Goal: Task Accomplishment & Management: Use online tool/utility

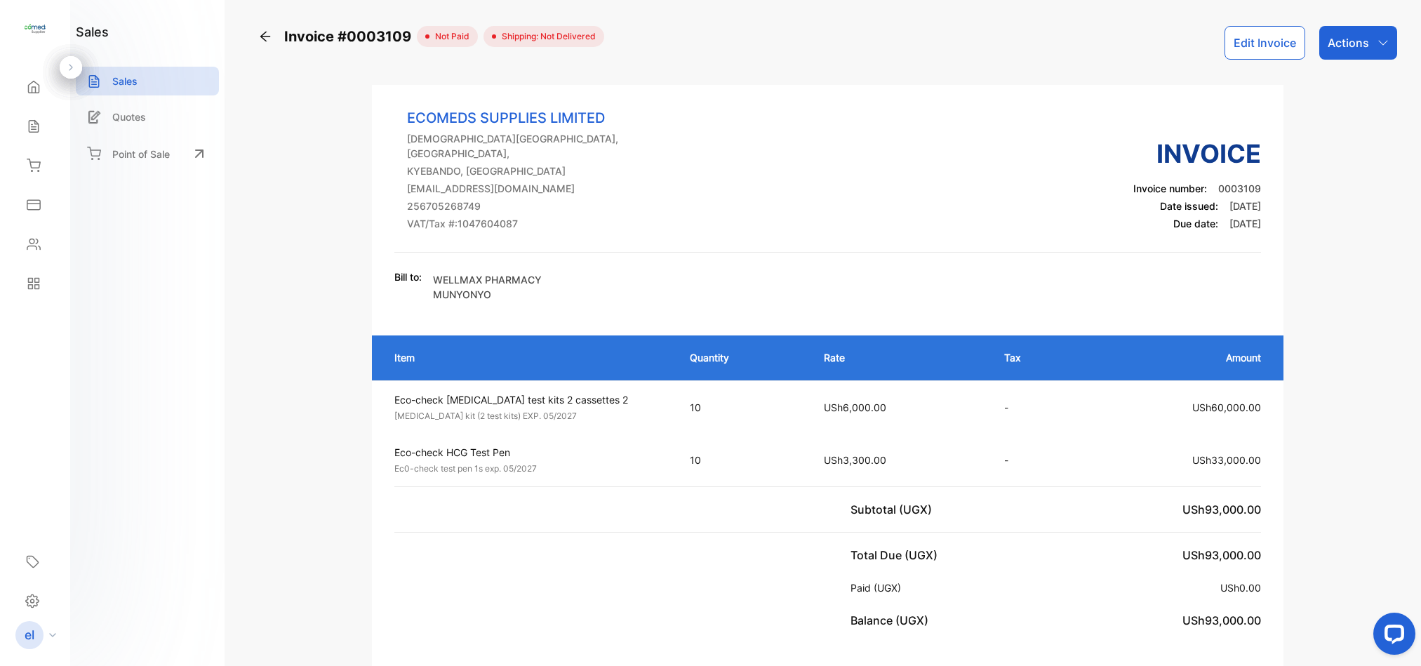
click at [260, 34] on icon at bounding box center [265, 36] width 14 height 14
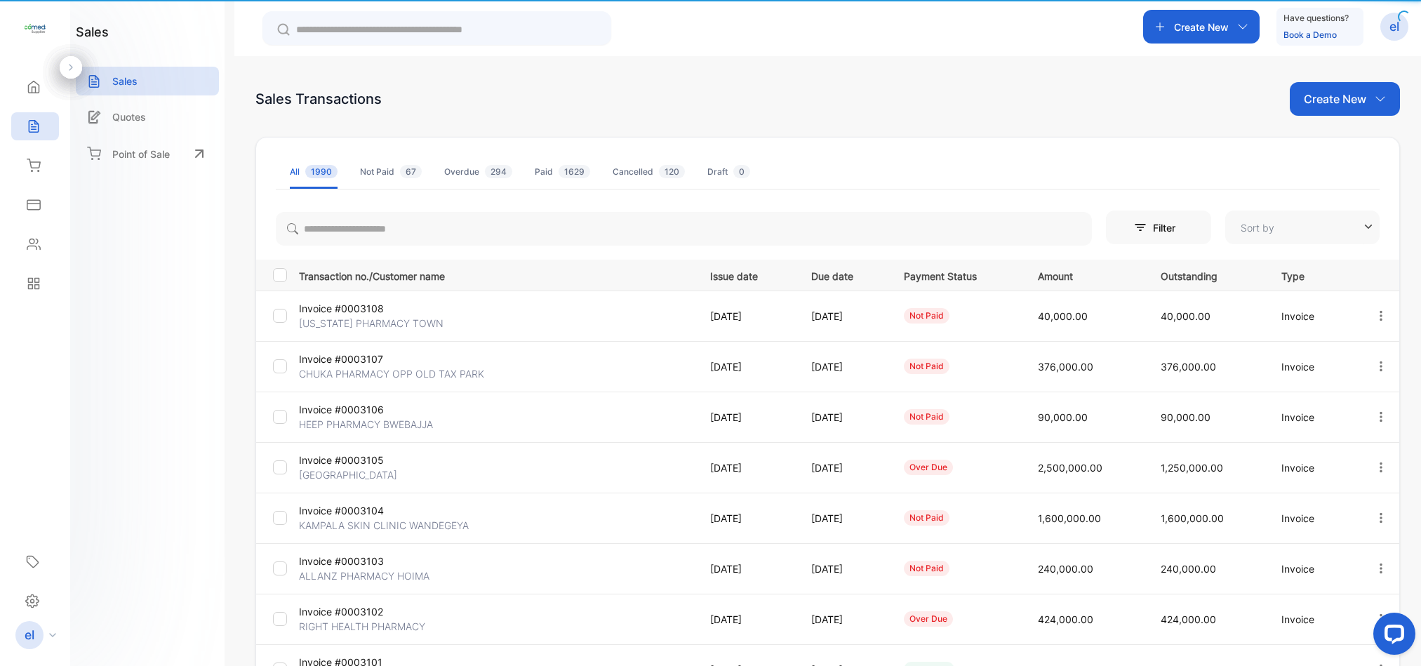
type input "**********"
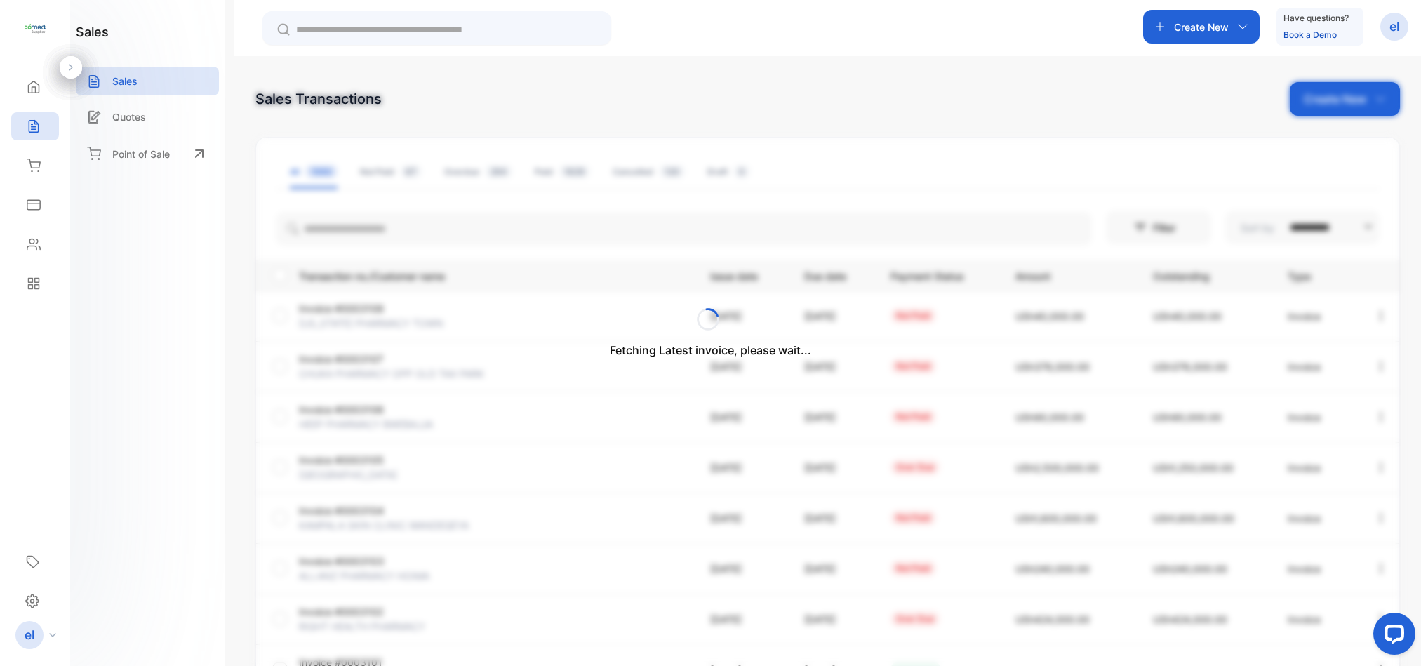
click at [1221, 27] on div "Fetching Latest invoice, please wait..." at bounding box center [710, 333] width 1421 height 666
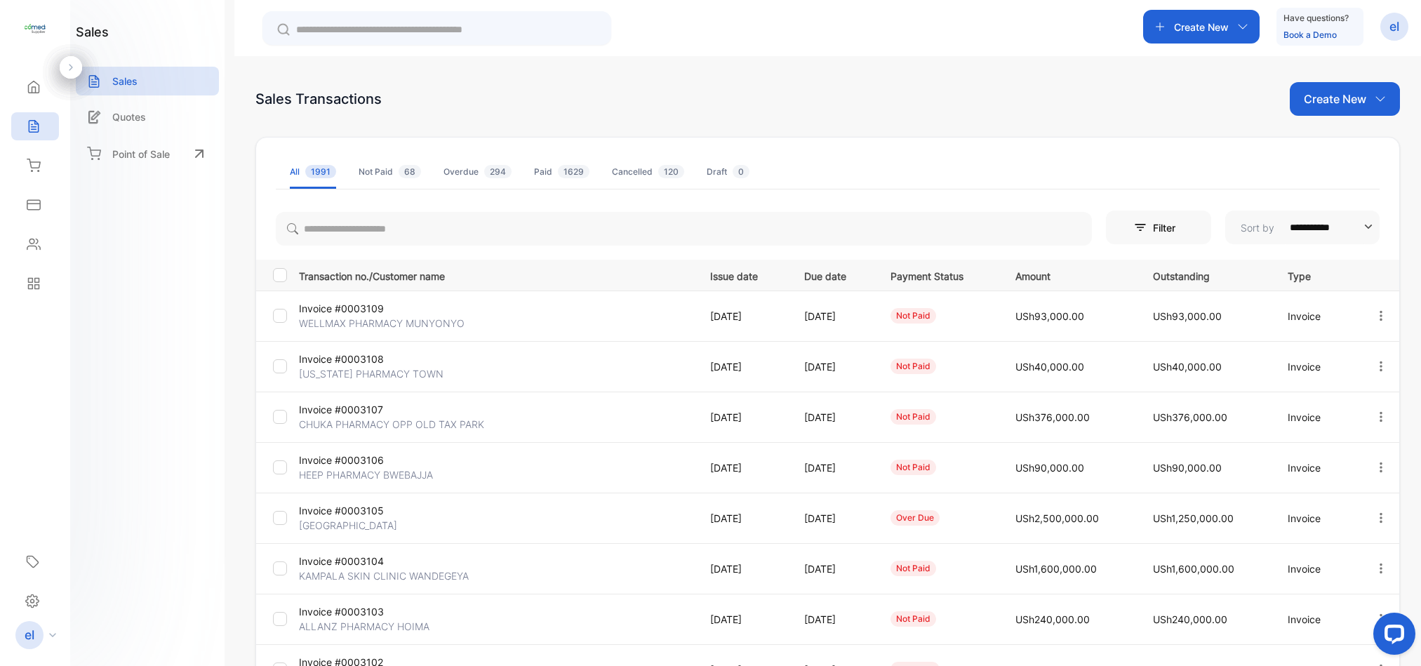
click at [1221, 27] on p "Create New" at bounding box center [1201, 27] width 55 height 15
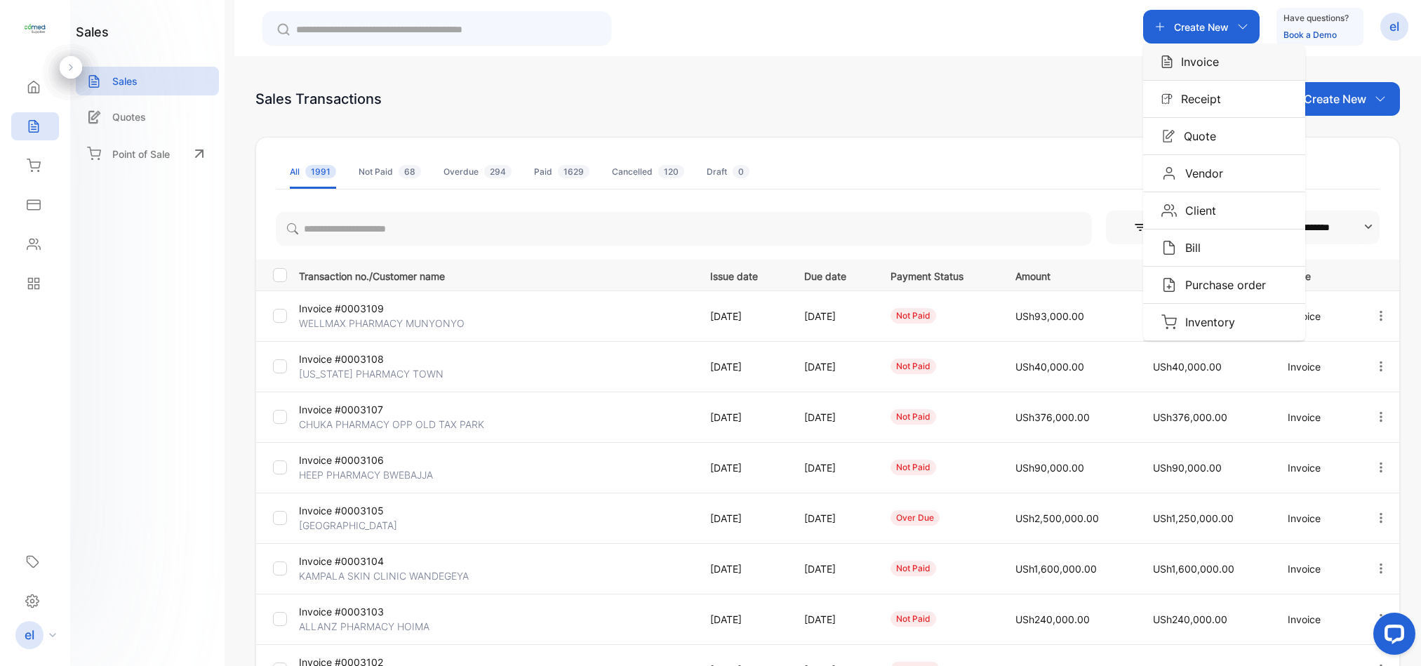
click at [1201, 59] on p "Invoice" at bounding box center [1196, 61] width 46 height 17
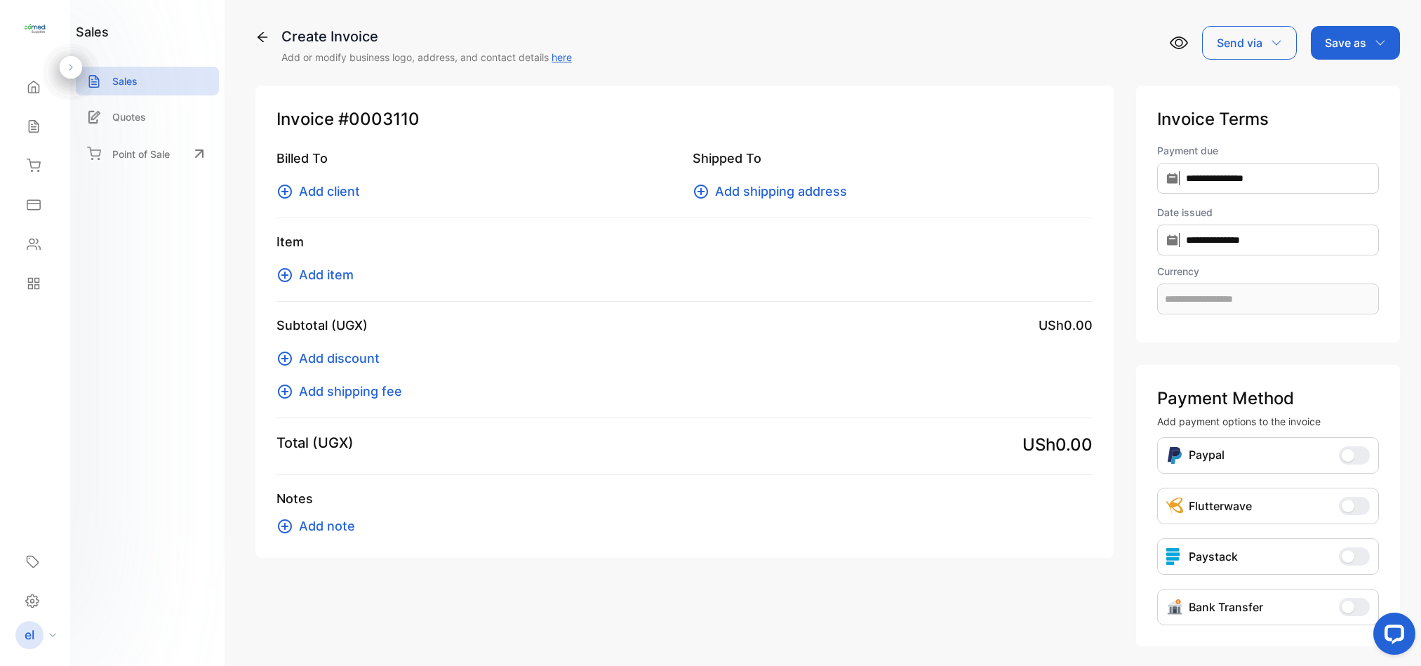
type input "**********"
click at [331, 192] on span "Add client" at bounding box center [329, 191] width 61 height 19
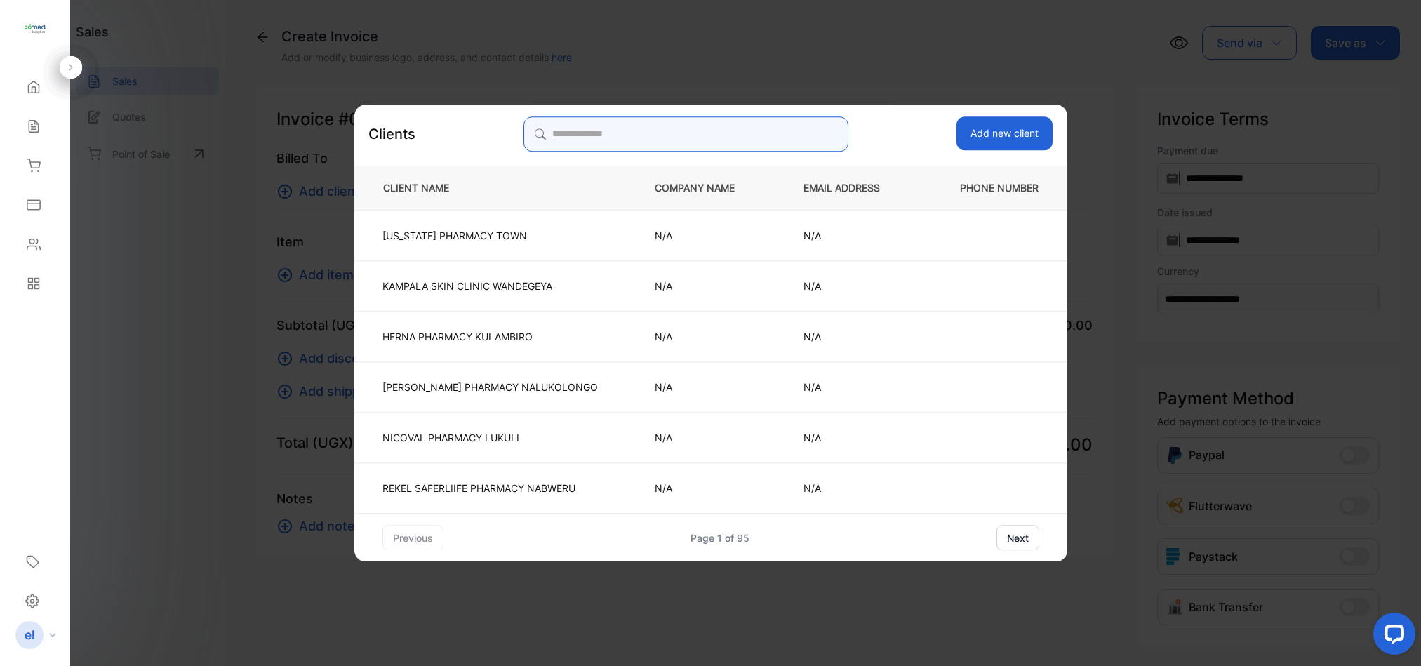
click at [626, 139] on input "search" at bounding box center [686, 134] width 324 height 35
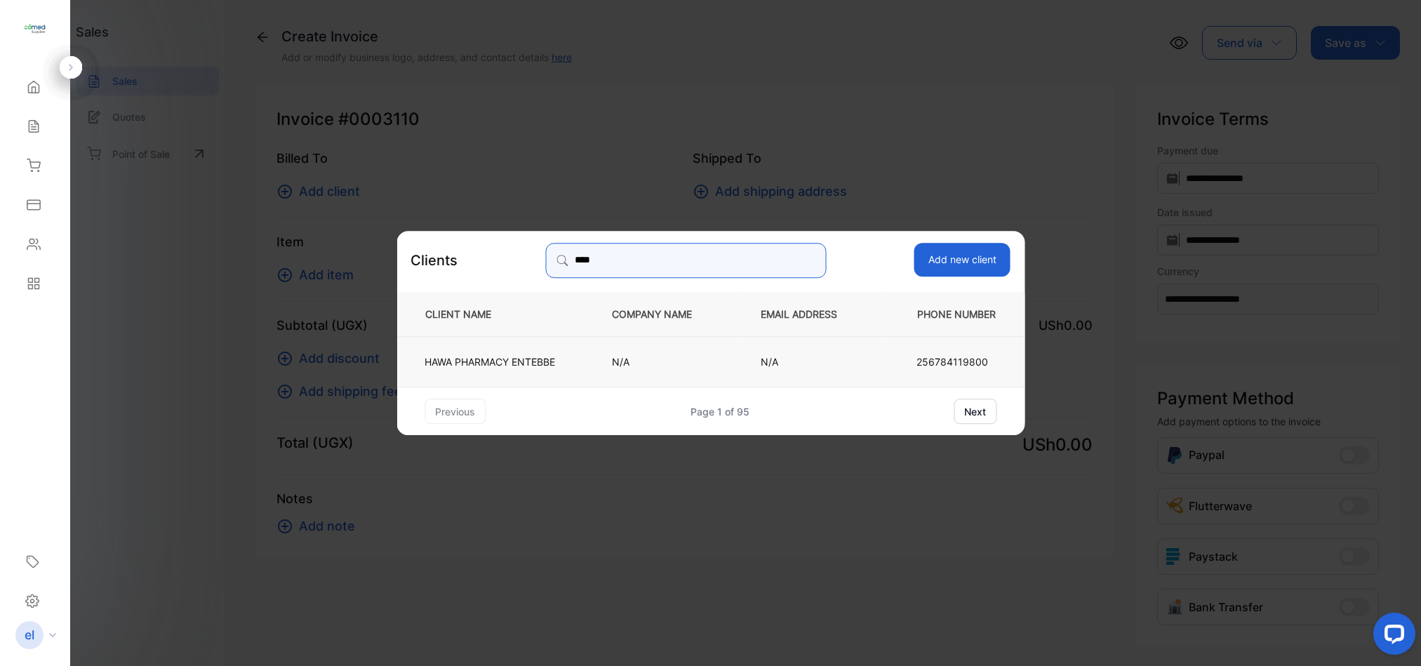
type input "****"
click at [483, 350] on td "HAWA PHARMACY ENTEBBE" at bounding box center [493, 361] width 192 height 51
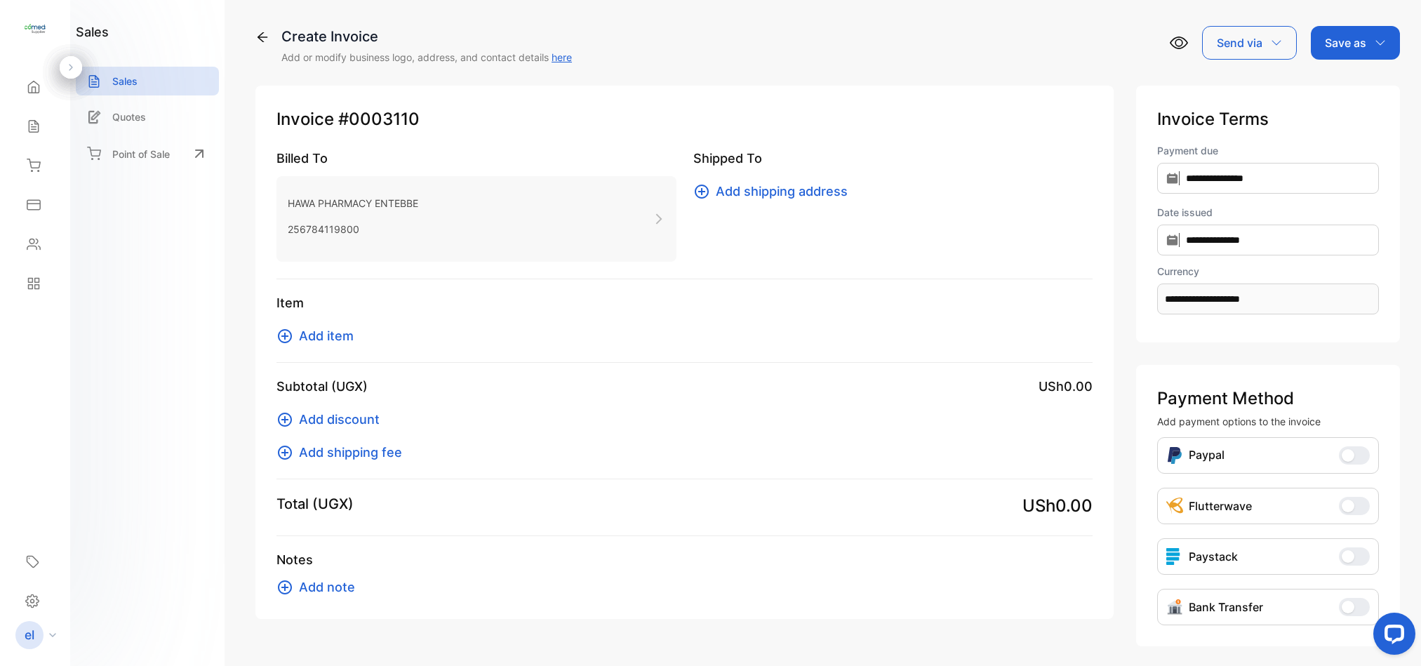
click at [326, 335] on span "Add item" at bounding box center [326, 335] width 55 height 19
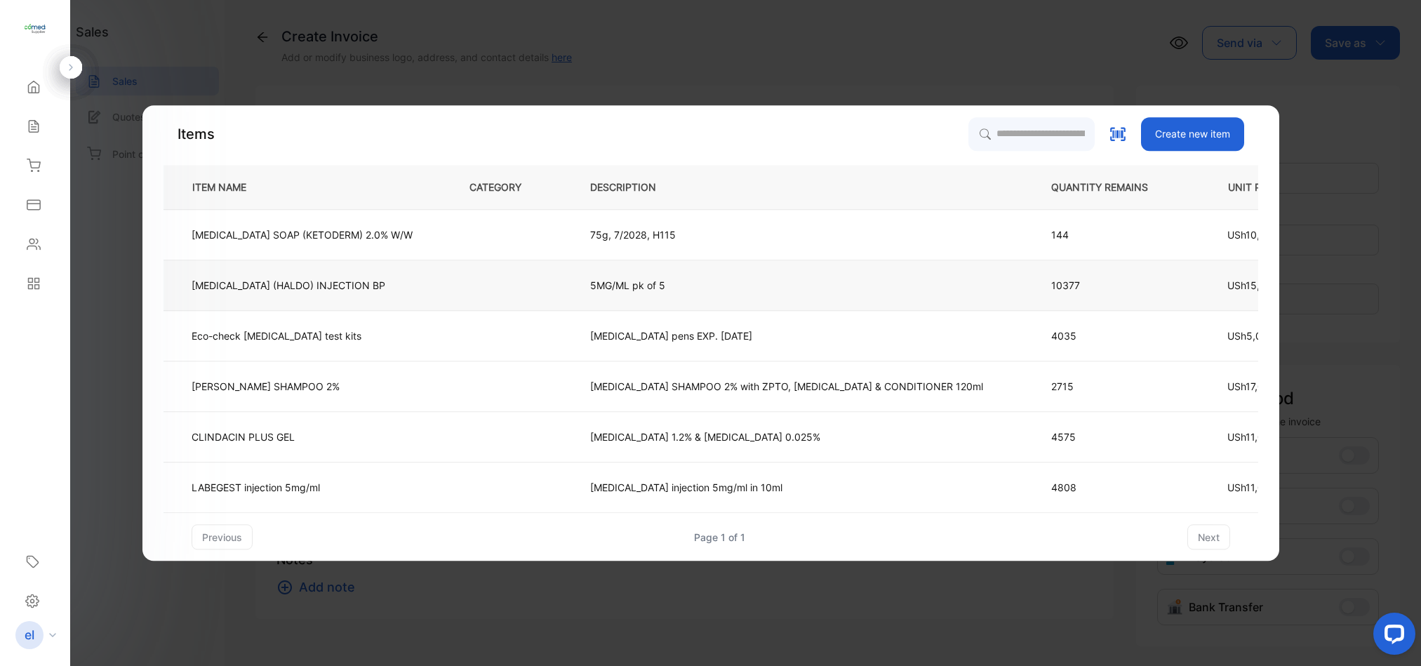
click at [260, 279] on p "[MEDICAL_DATA] (HALDO) INJECTION BP" at bounding box center [289, 285] width 194 height 15
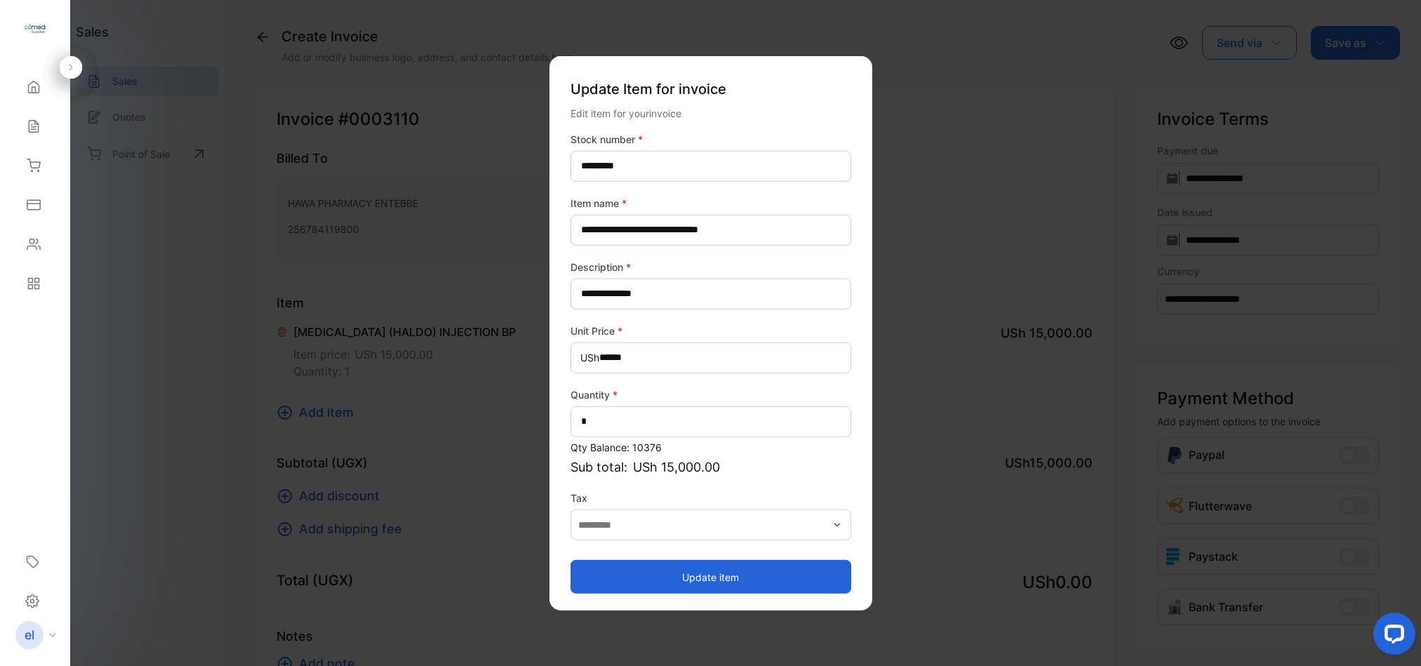
click at [679, 571] on button "Update item" at bounding box center [711, 577] width 281 height 34
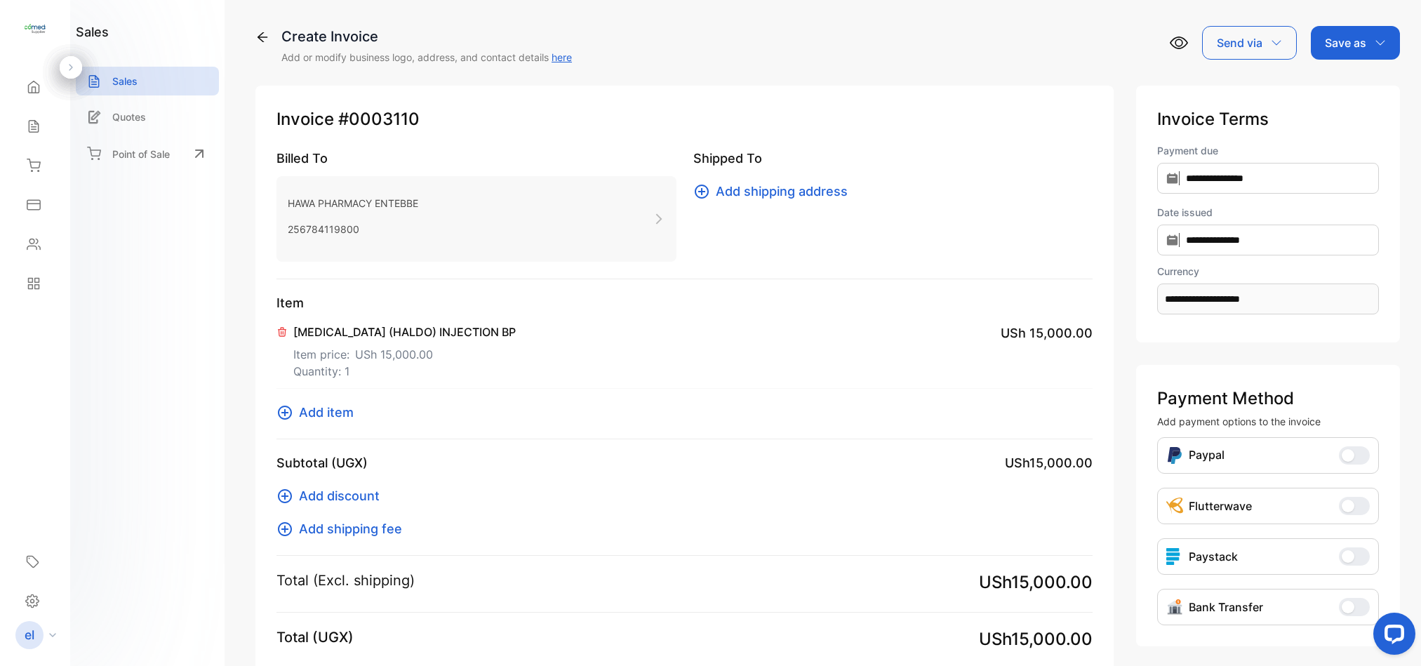
click at [329, 409] on span "Add item" at bounding box center [326, 412] width 55 height 19
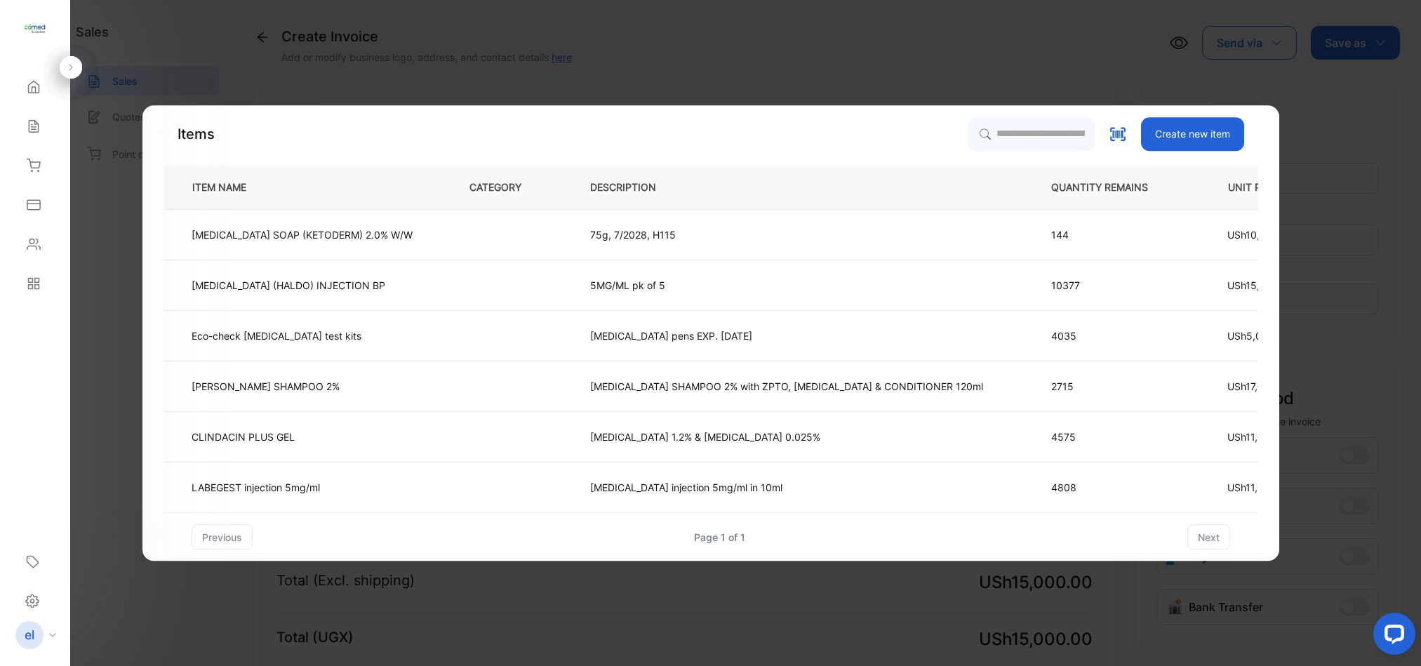
click at [940, 260] on td "5MG/ML pk of 5" at bounding box center [797, 285] width 461 height 51
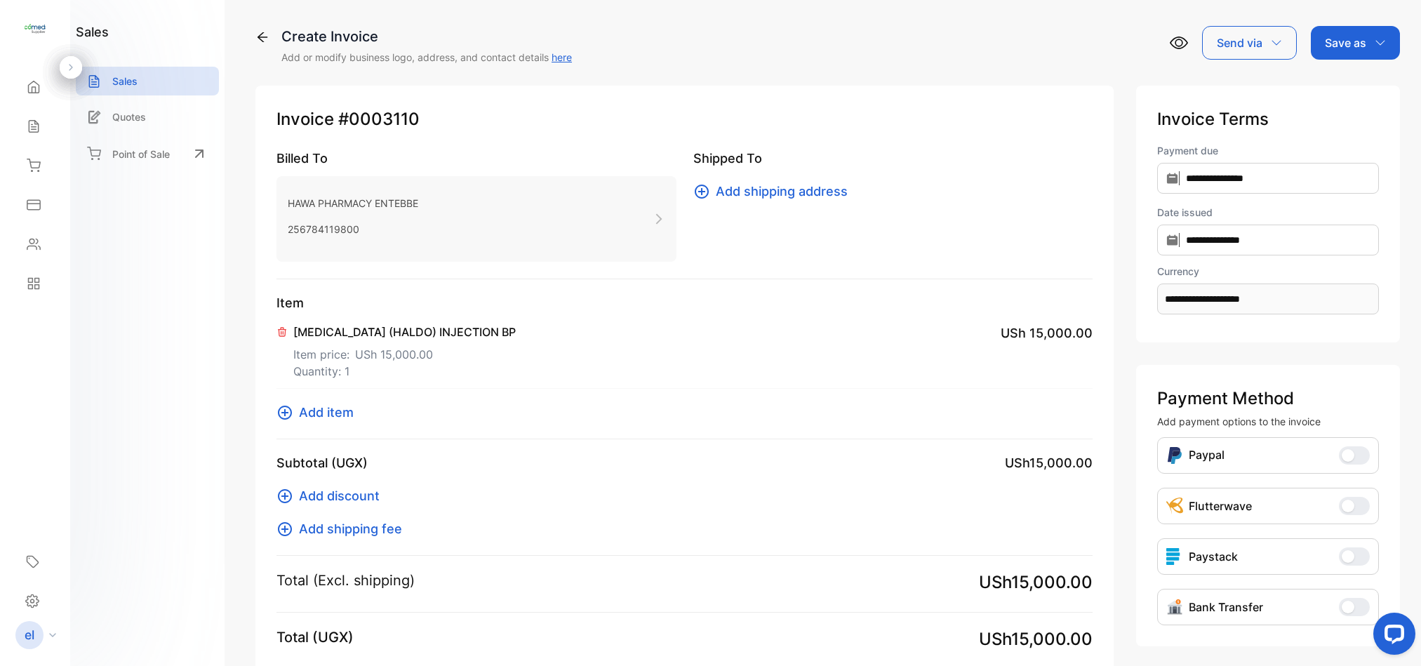
click at [324, 409] on span "Add item" at bounding box center [326, 412] width 55 height 19
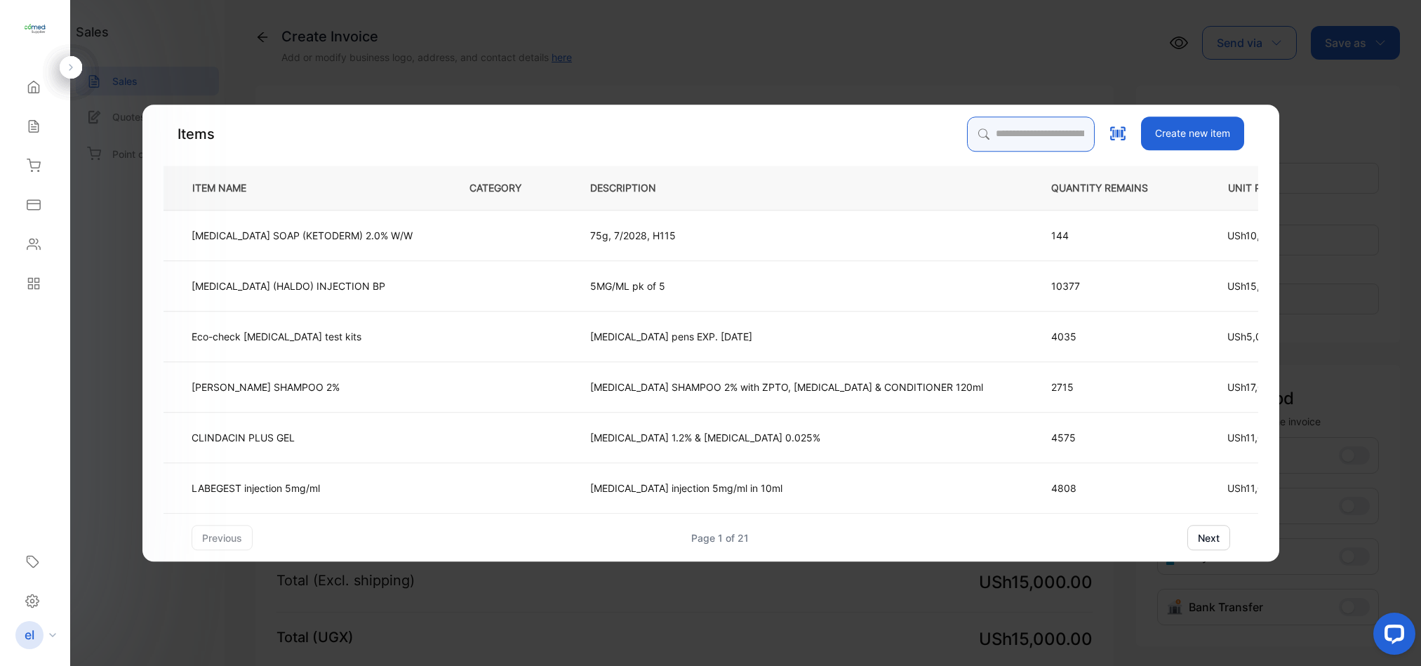
click at [1049, 126] on input "search" at bounding box center [1031, 134] width 128 height 35
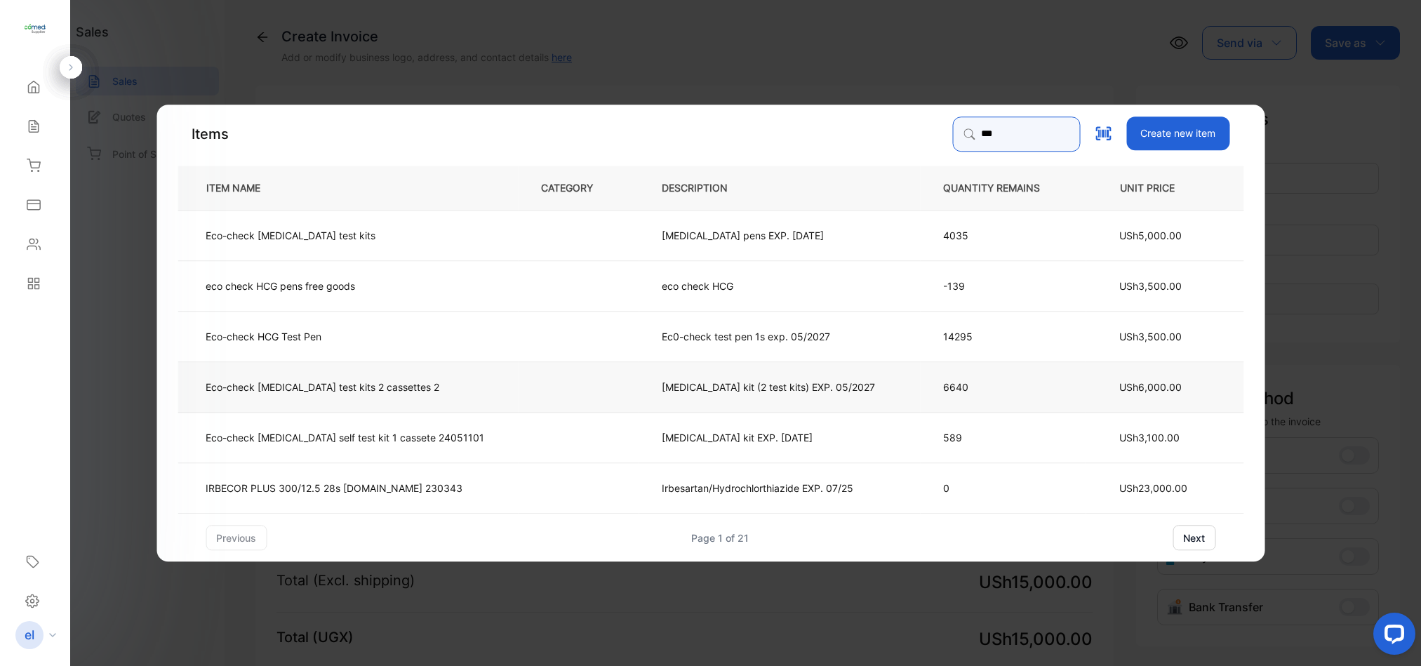
type input "***"
click at [354, 384] on p "Eco-check [MEDICAL_DATA] test kits 2 cassettes 2" at bounding box center [323, 386] width 234 height 15
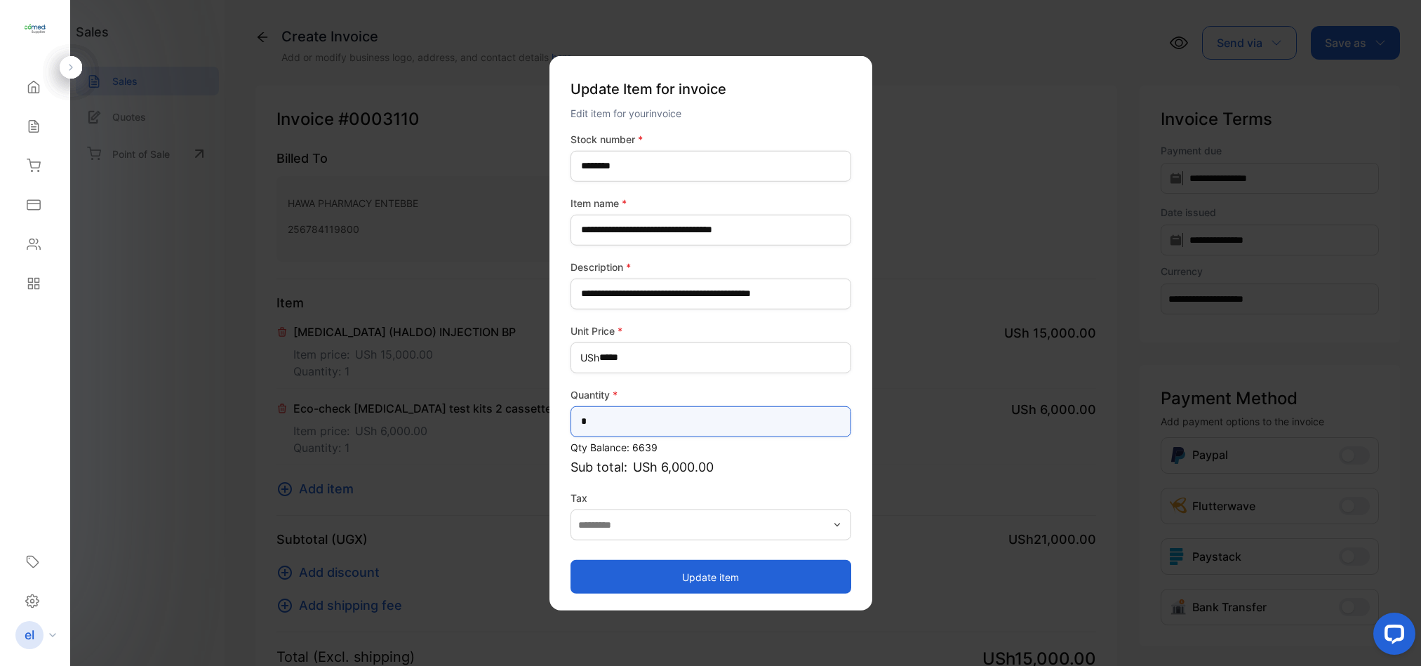
click at [611, 411] on input "*" at bounding box center [711, 421] width 281 height 31
type input "**"
click at [638, 576] on button "Update item" at bounding box center [711, 577] width 281 height 34
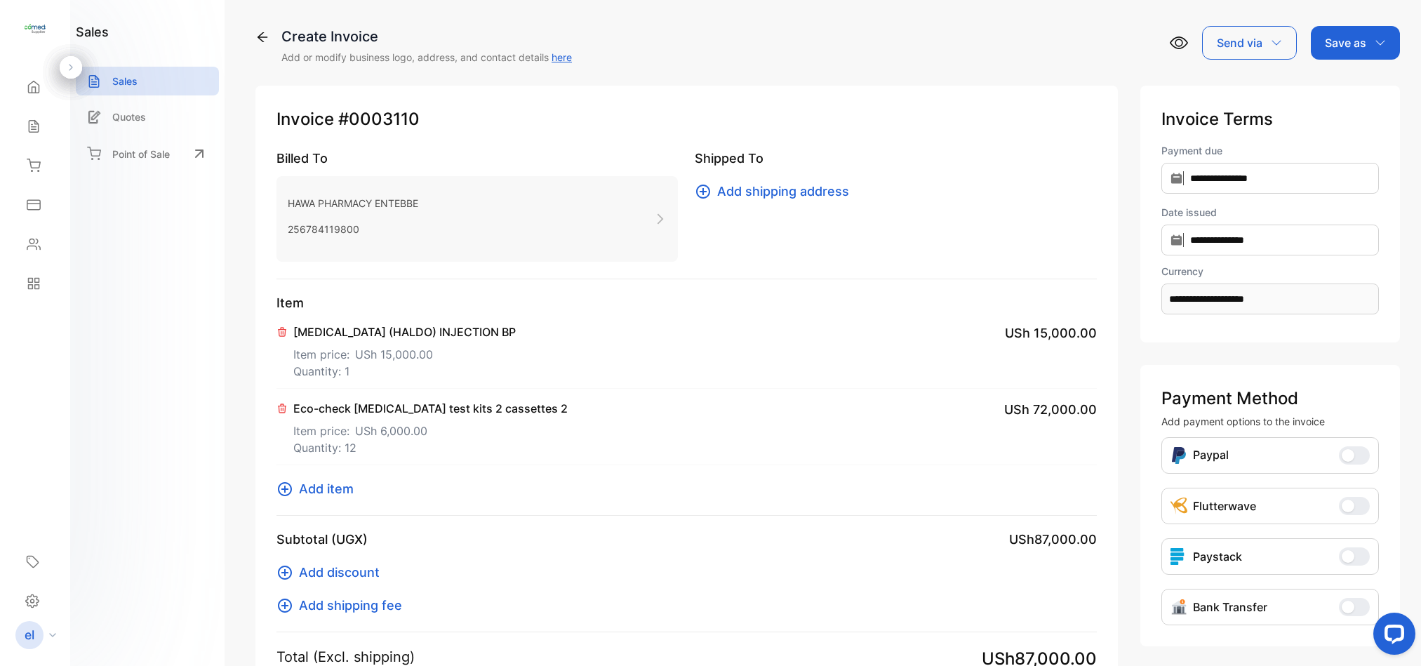
click at [1350, 38] on p "Save as" at bounding box center [1345, 42] width 41 height 17
click at [1344, 83] on div "Invoice" at bounding box center [1352, 89] width 81 height 28
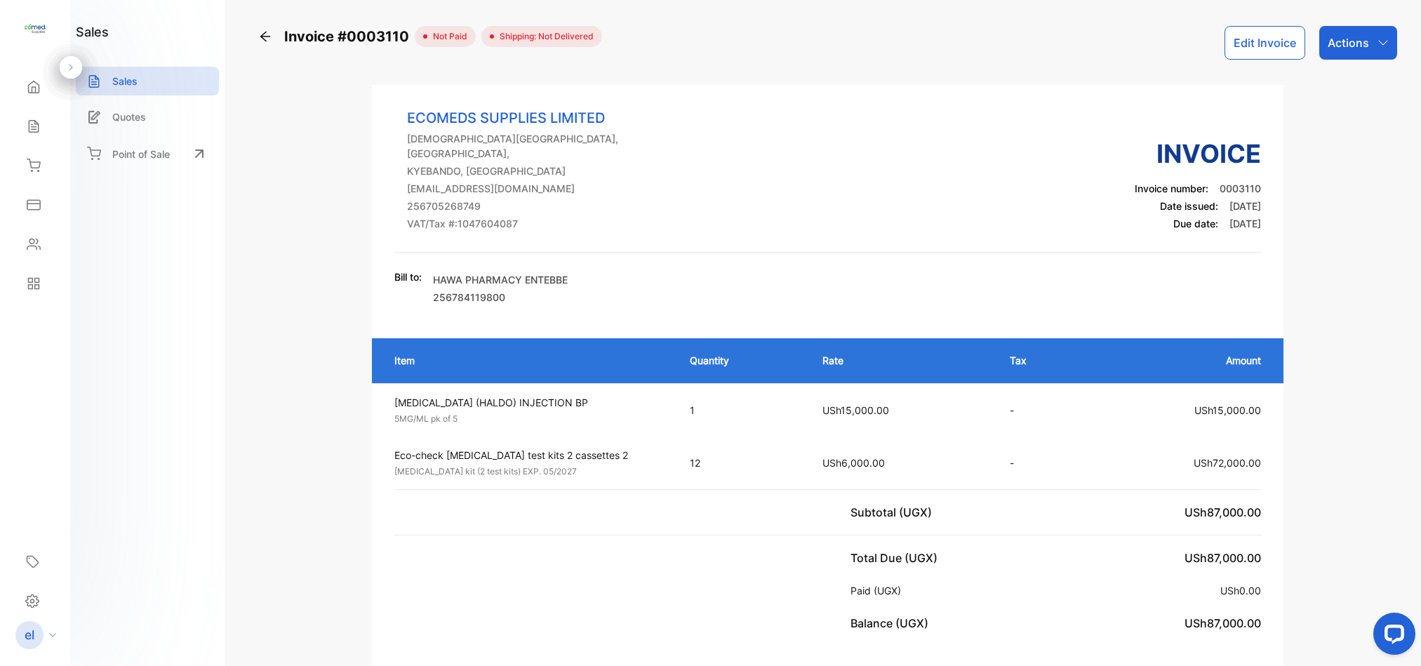
click at [1343, 45] on p "Actions" at bounding box center [1348, 42] width 41 height 17
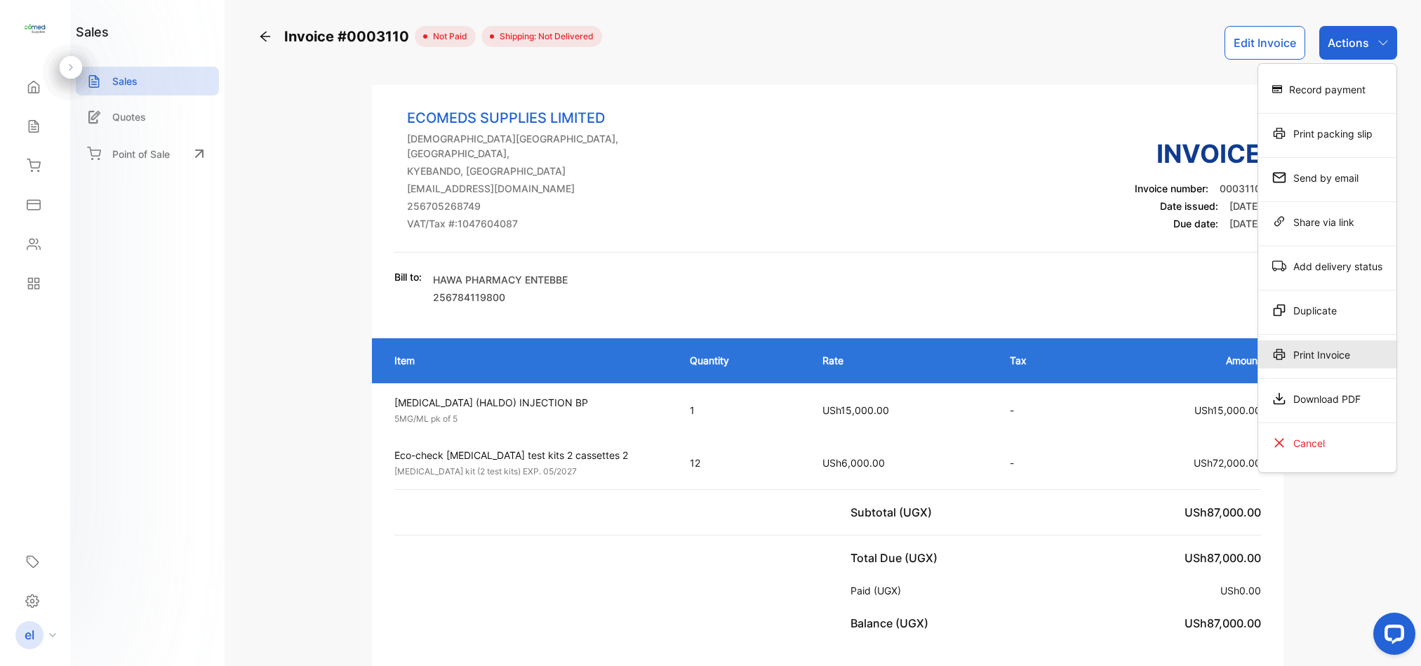
click at [1334, 365] on div "Print Invoice" at bounding box center [1327, 354] width 138 height 28
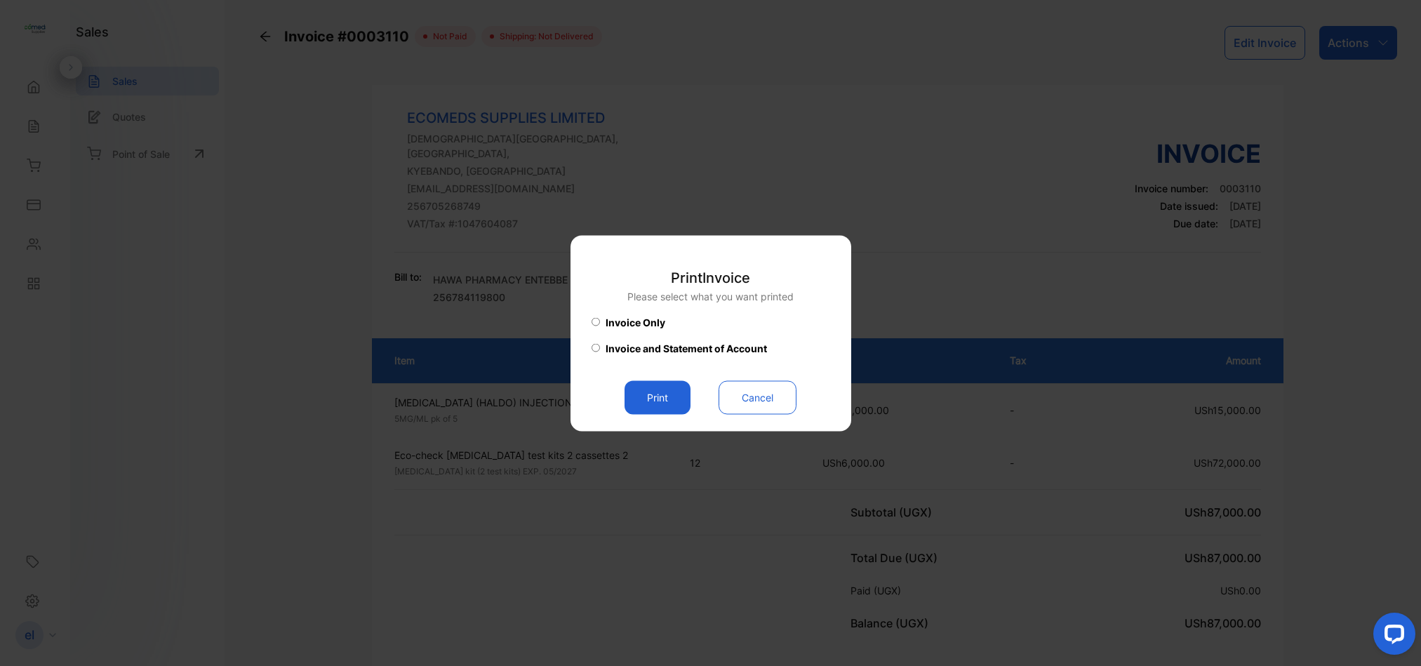
click at [661, 403] on button "Print" at bounding box center [658, 397] width 66 height 34
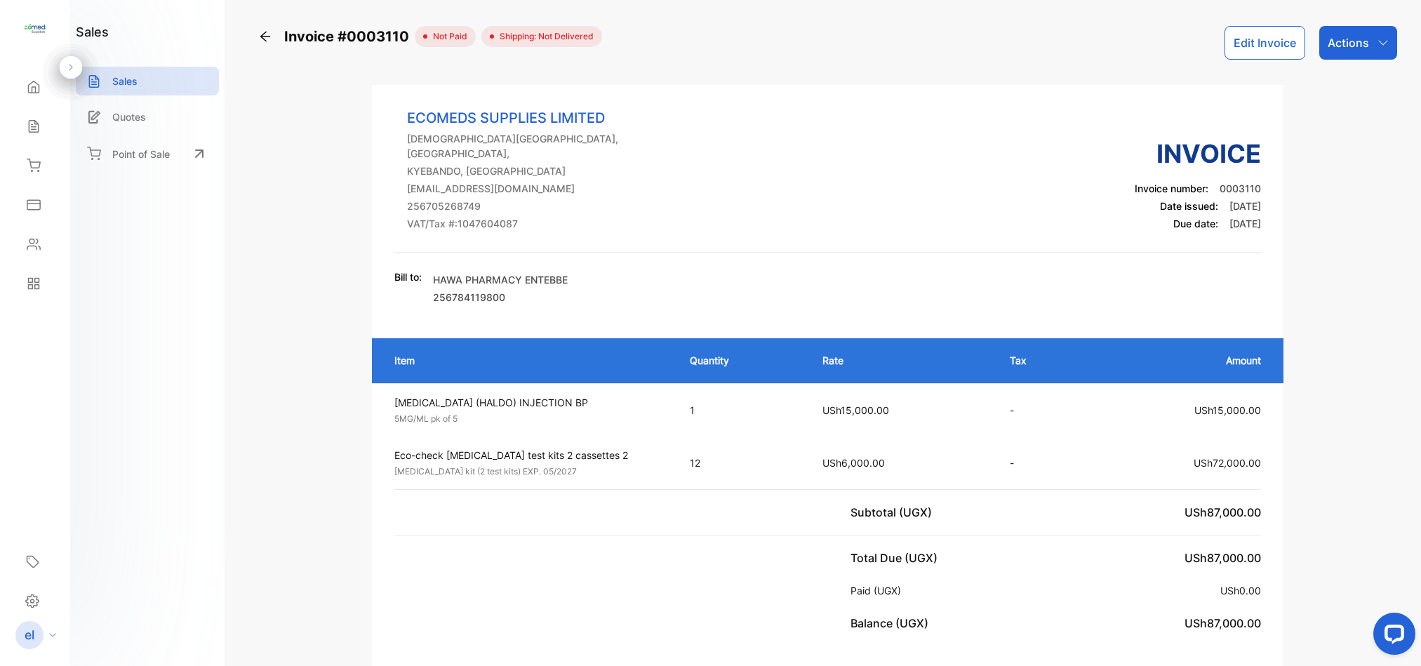
click at [1328, 36] on p "Actions" at bounding box center [1348, 42] width 41 height 17
click at [1331, 354] on div "Print Invoice" at bounding box center [1327, 354] width 138 height 28
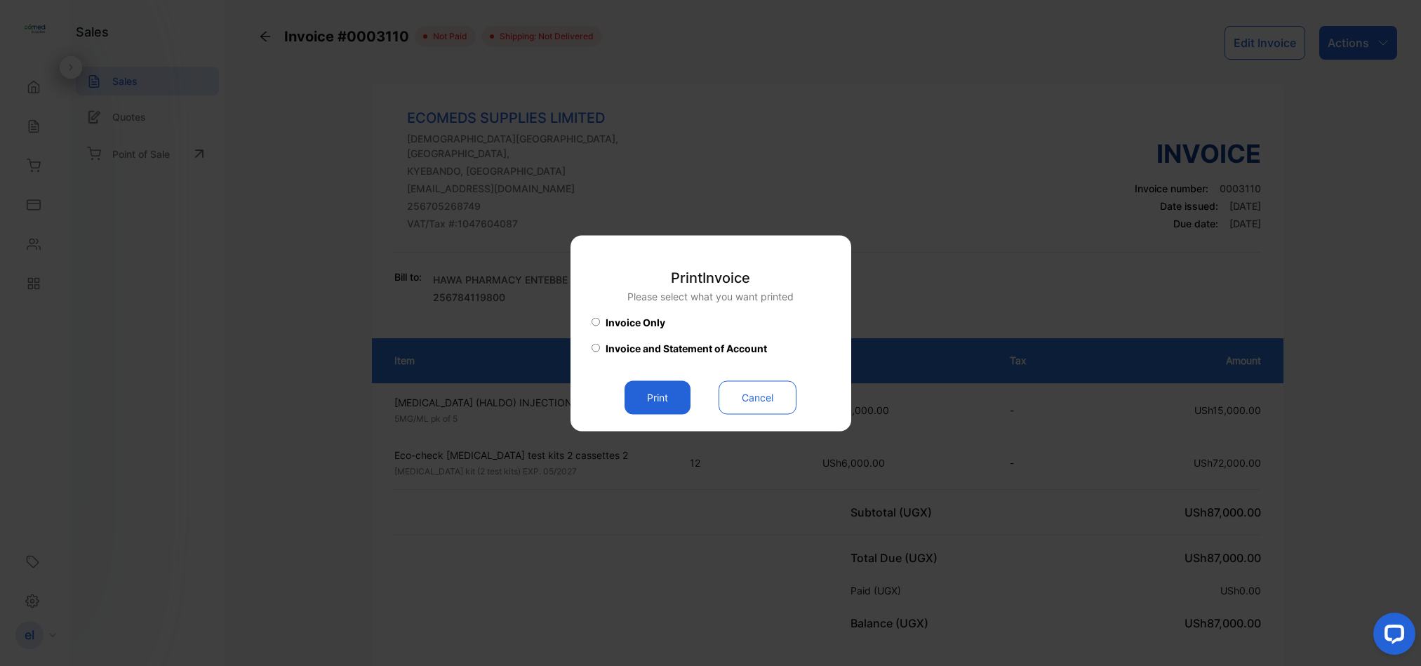
click at [649, 392] on button "Print" at bounding box center [658, 397] width 66 height 34
